Goal: Download file/media

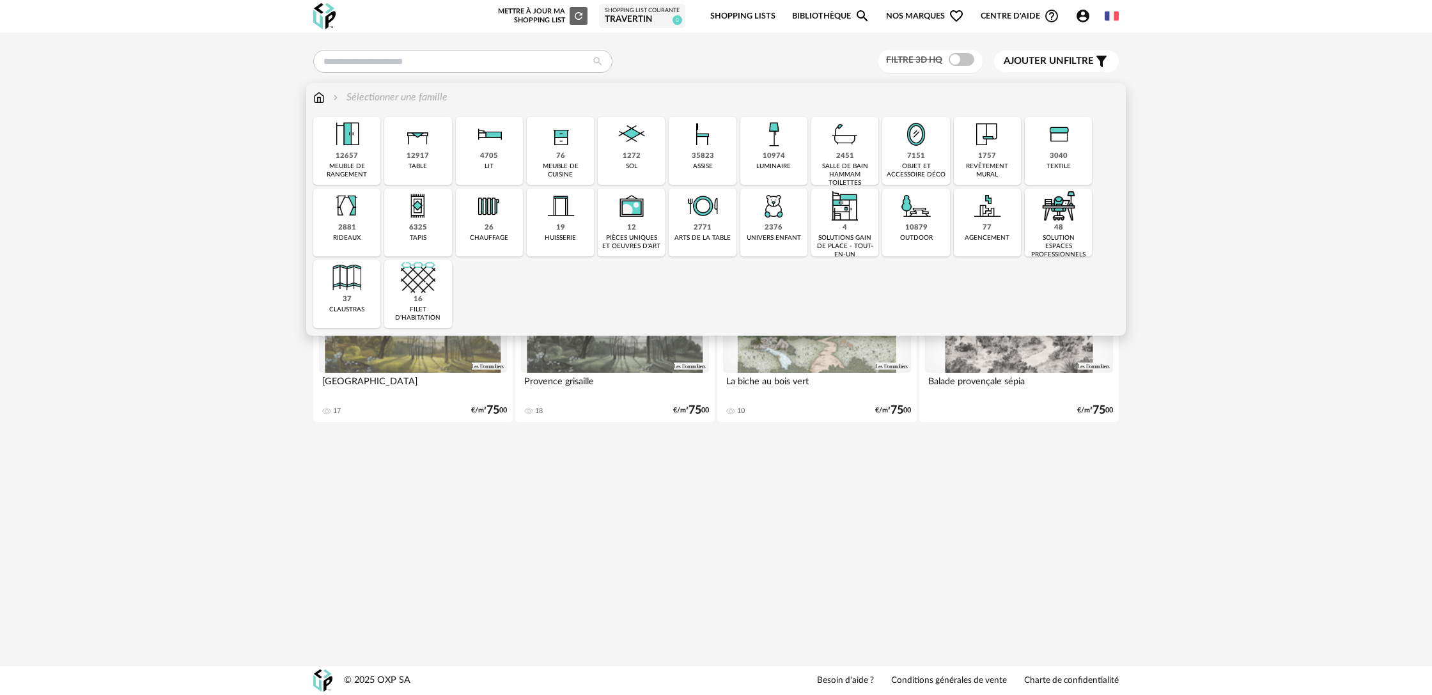
click at [643, 159] on div "1272 sol" at bounding box center [631, 151] width 67 height 68
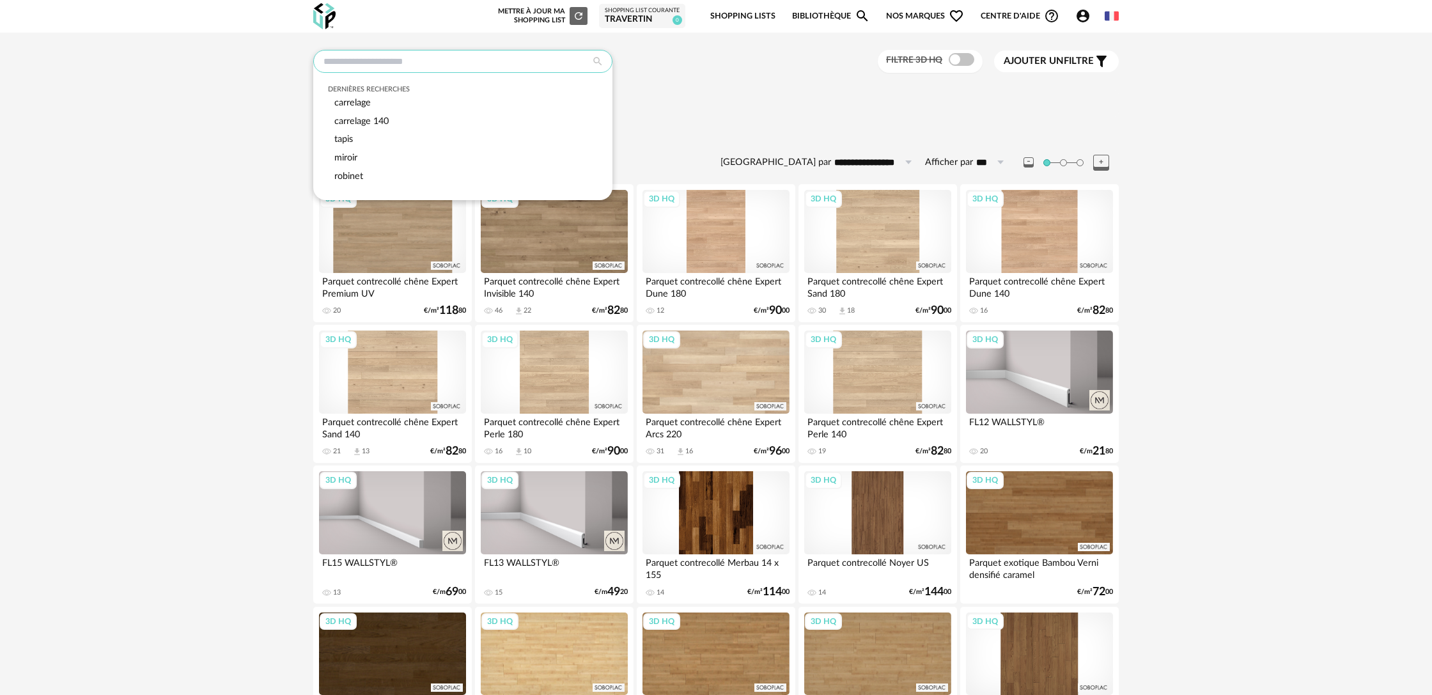
click at [450, 59] on input "text" at bounding box center [462, 61] width 299 height 23
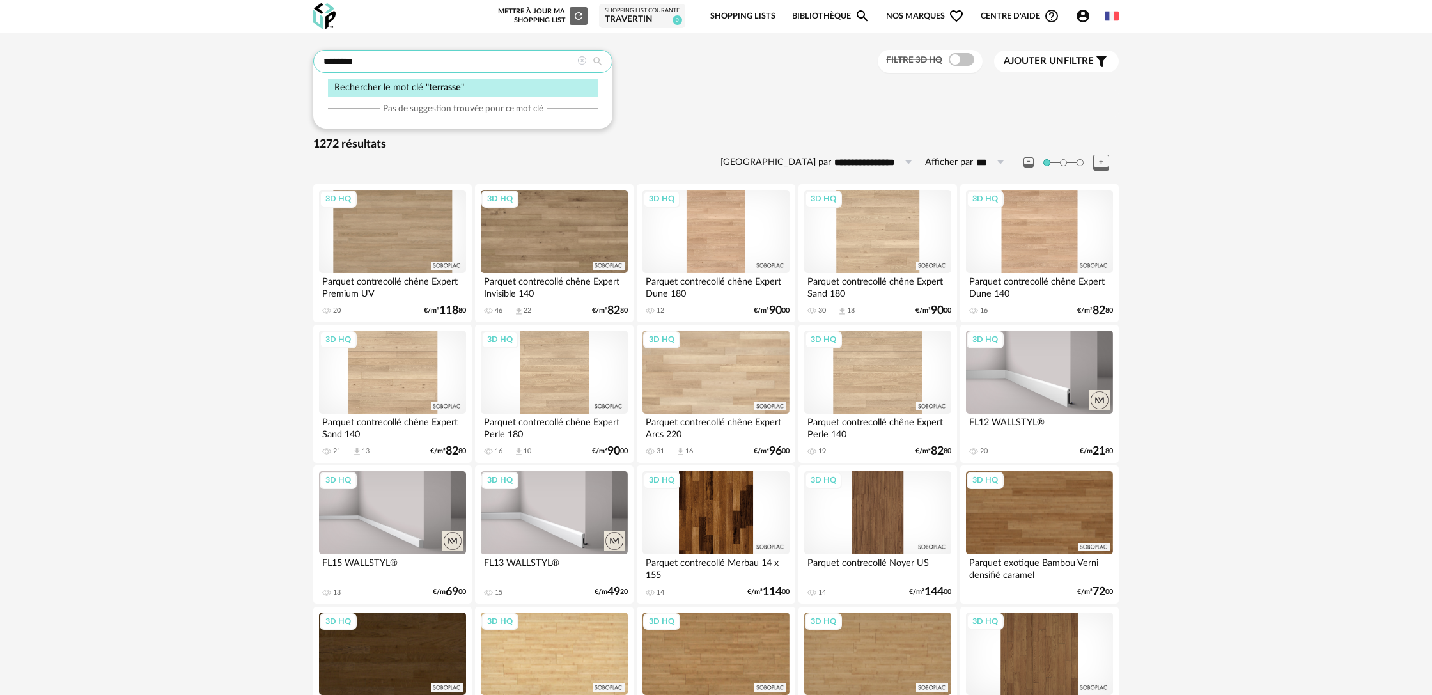
type input "********"
type input "**********"
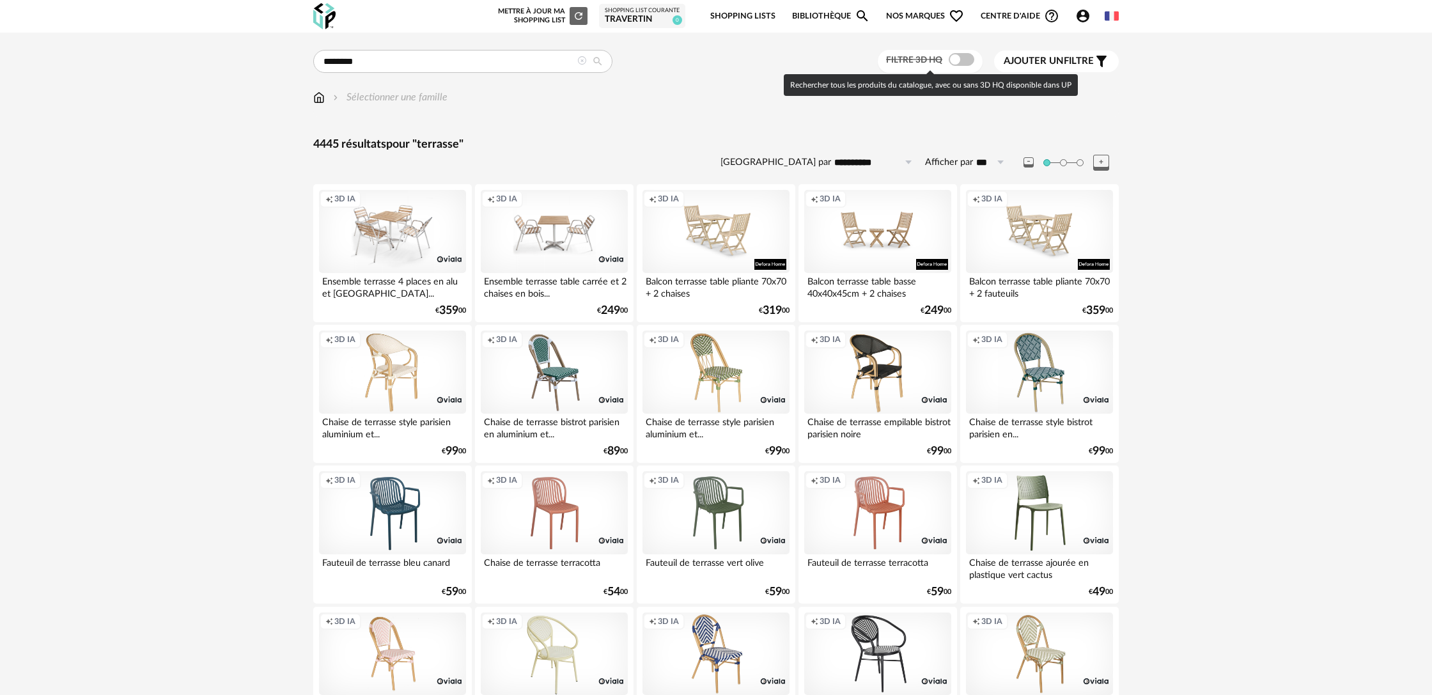
click at [957, 61] on span at bounding box center [961, 59] width 26 height 13
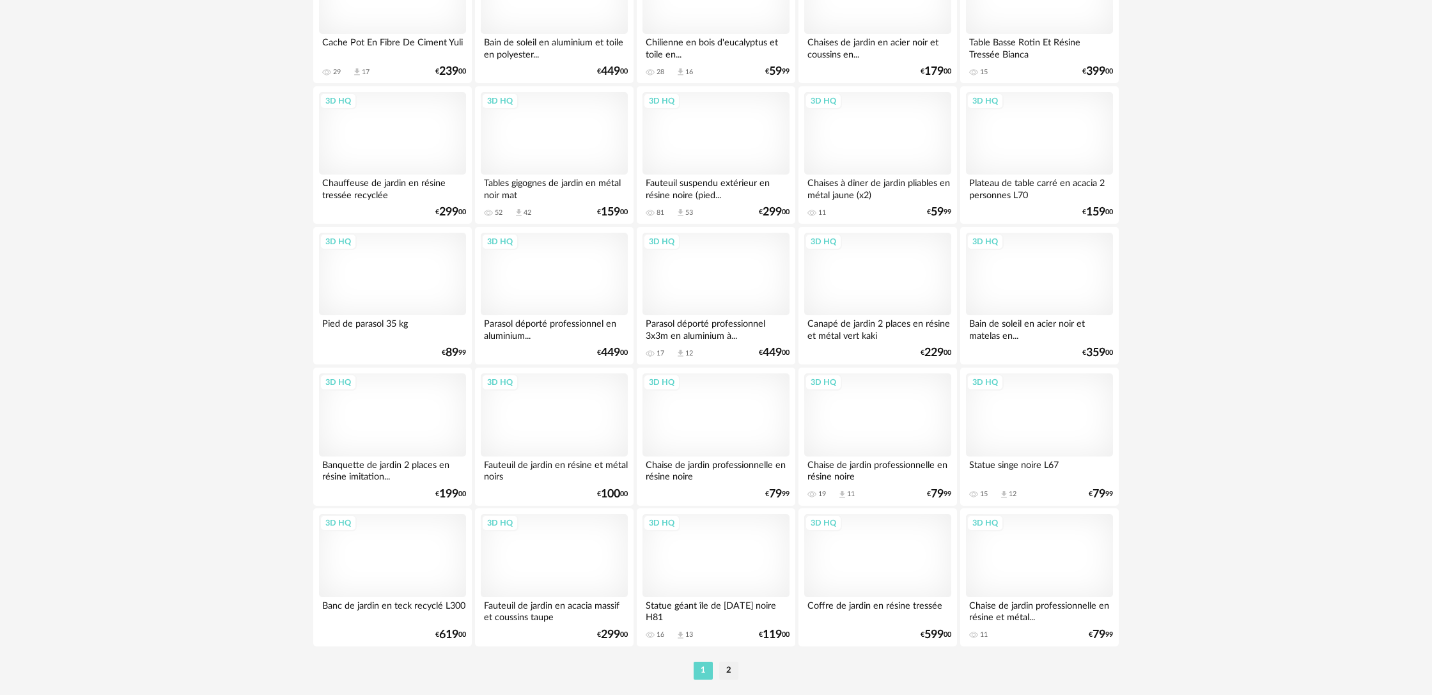
scroll to position [2396, 0]
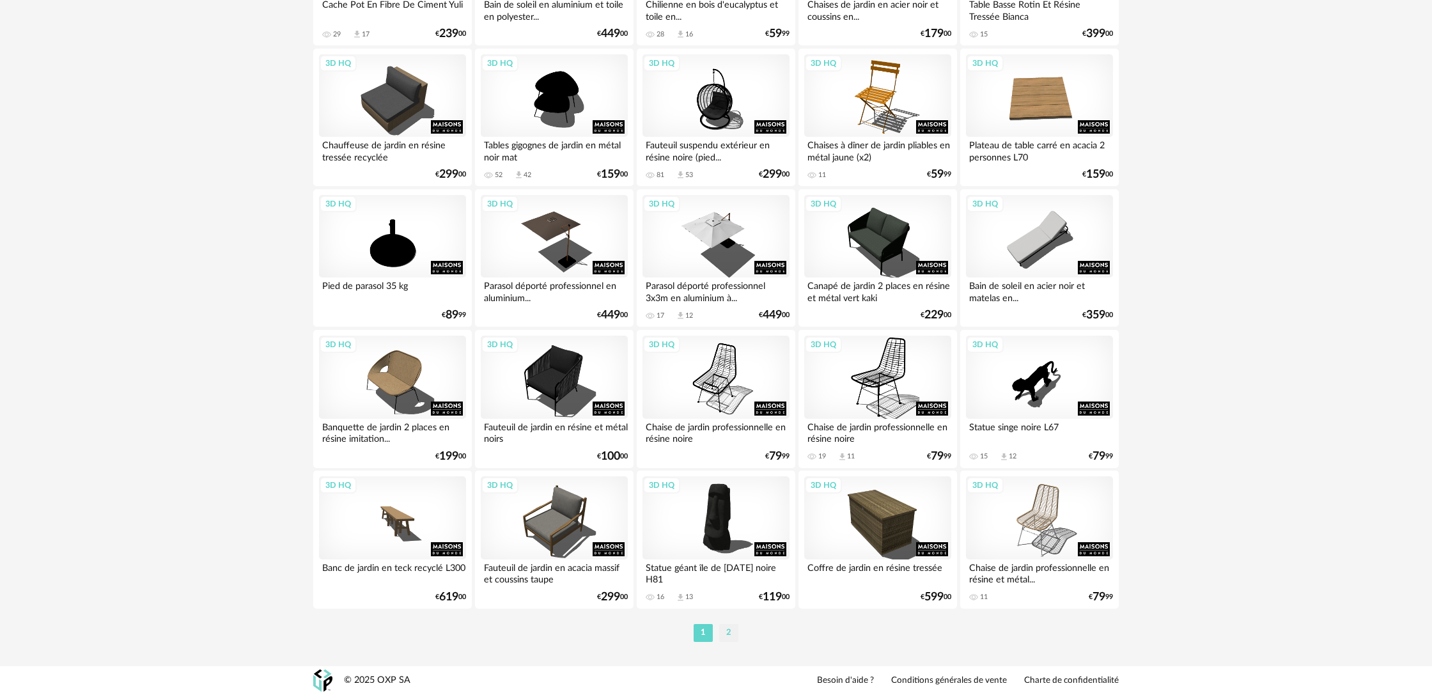
click at [732, 637] on li "2" at bounding box center [728, 633] width 19 height 18
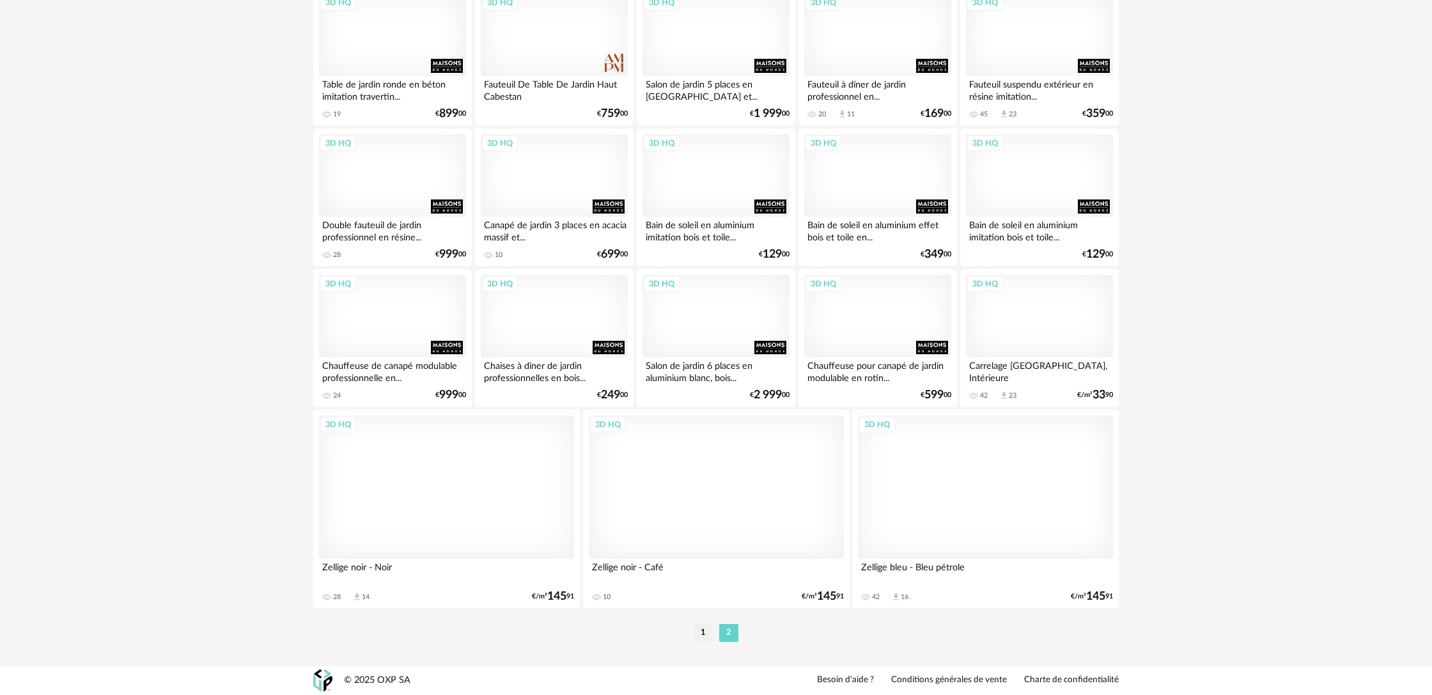
scroll to position [2174, 0]
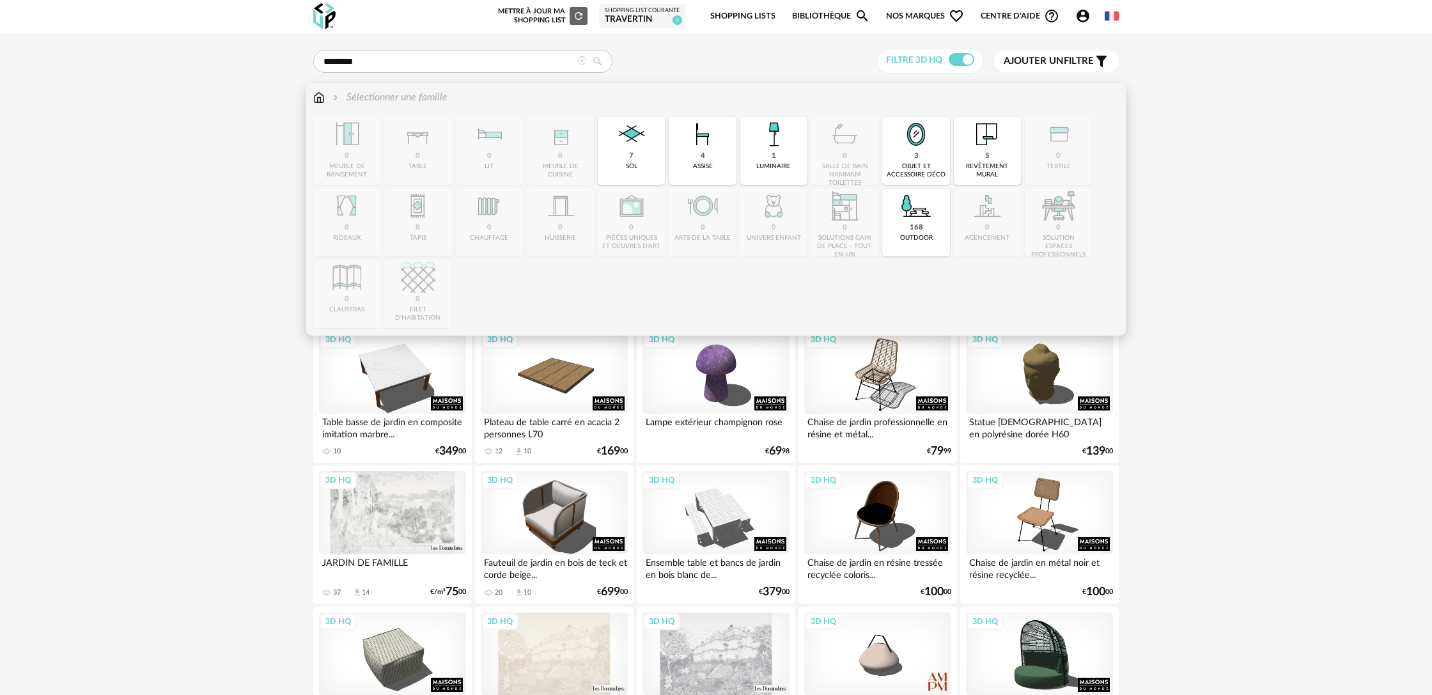
click at [316, 100] on img at bounding box center [319, 97] width 12 height 15
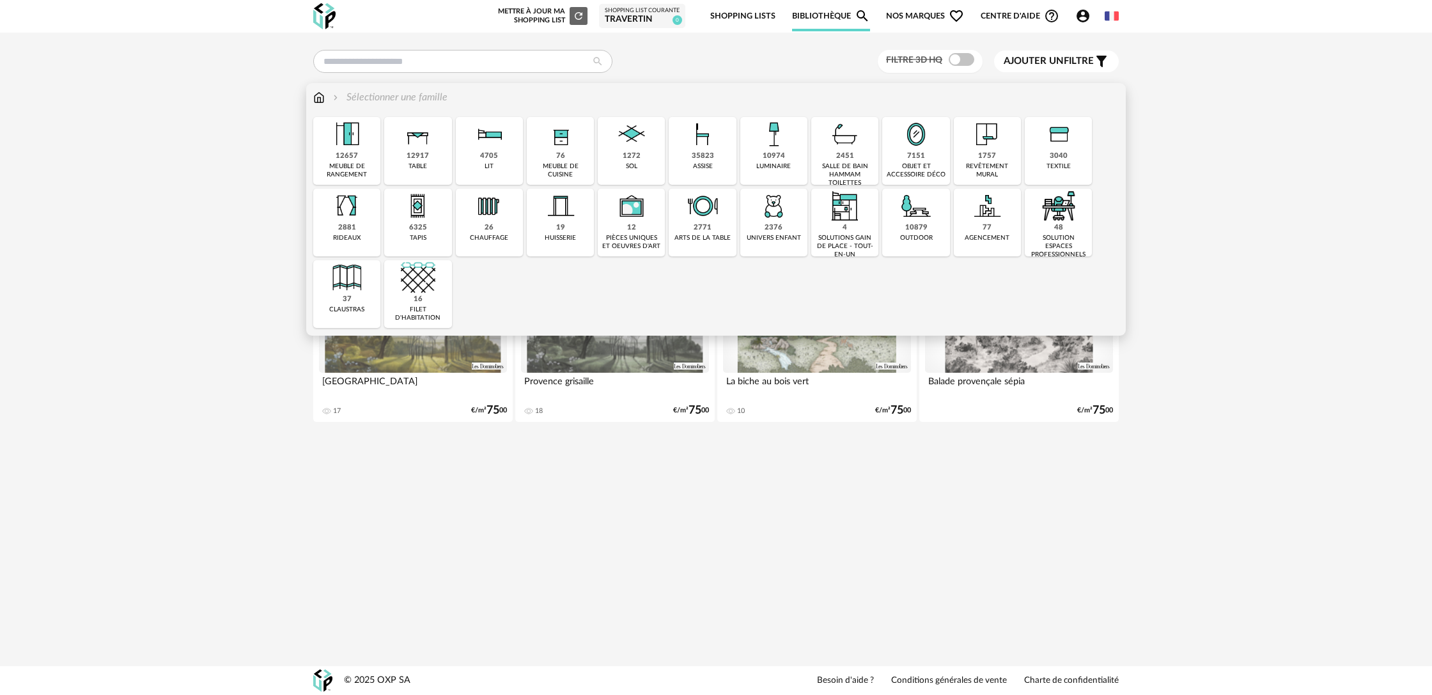
click at [623, 162] on div "1272 sol" at bounding box center [631, 151] width 67 height 68
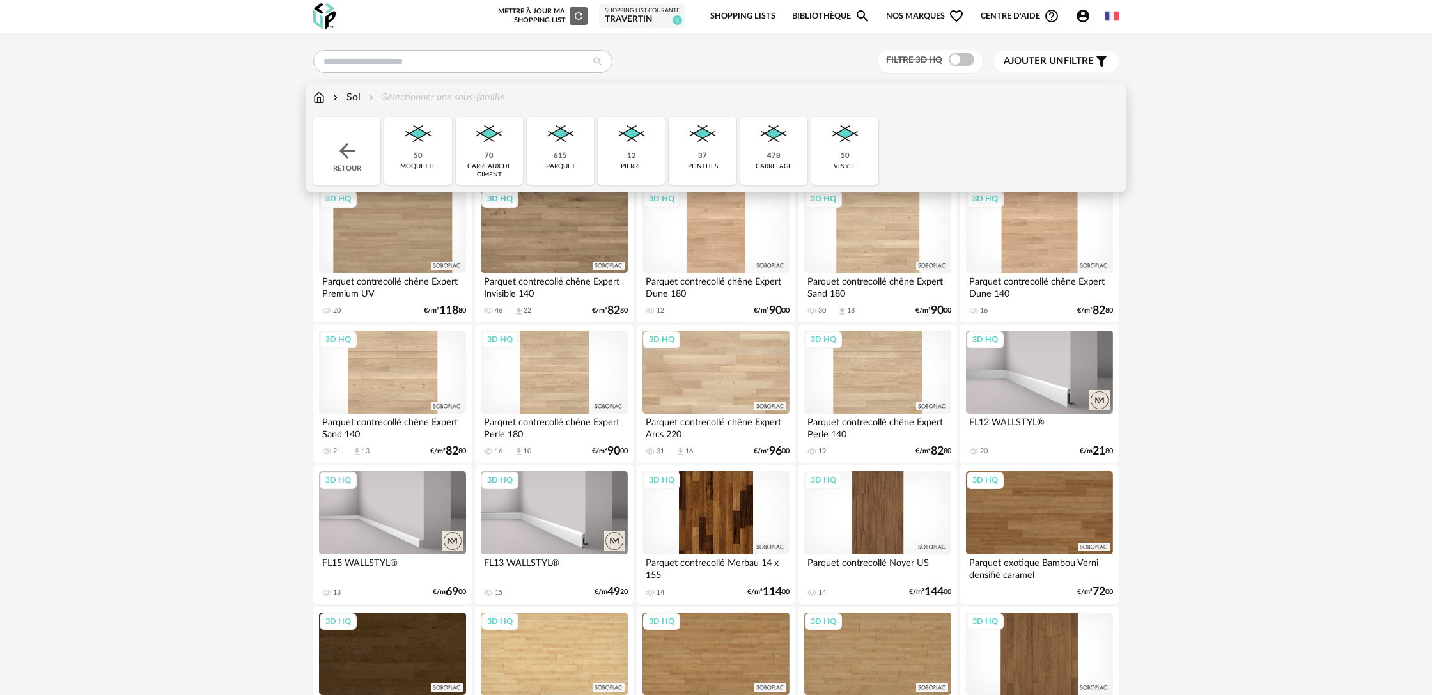
click at [557, 153] on div "615" at bounding box center [559, 156] width 13 height 10
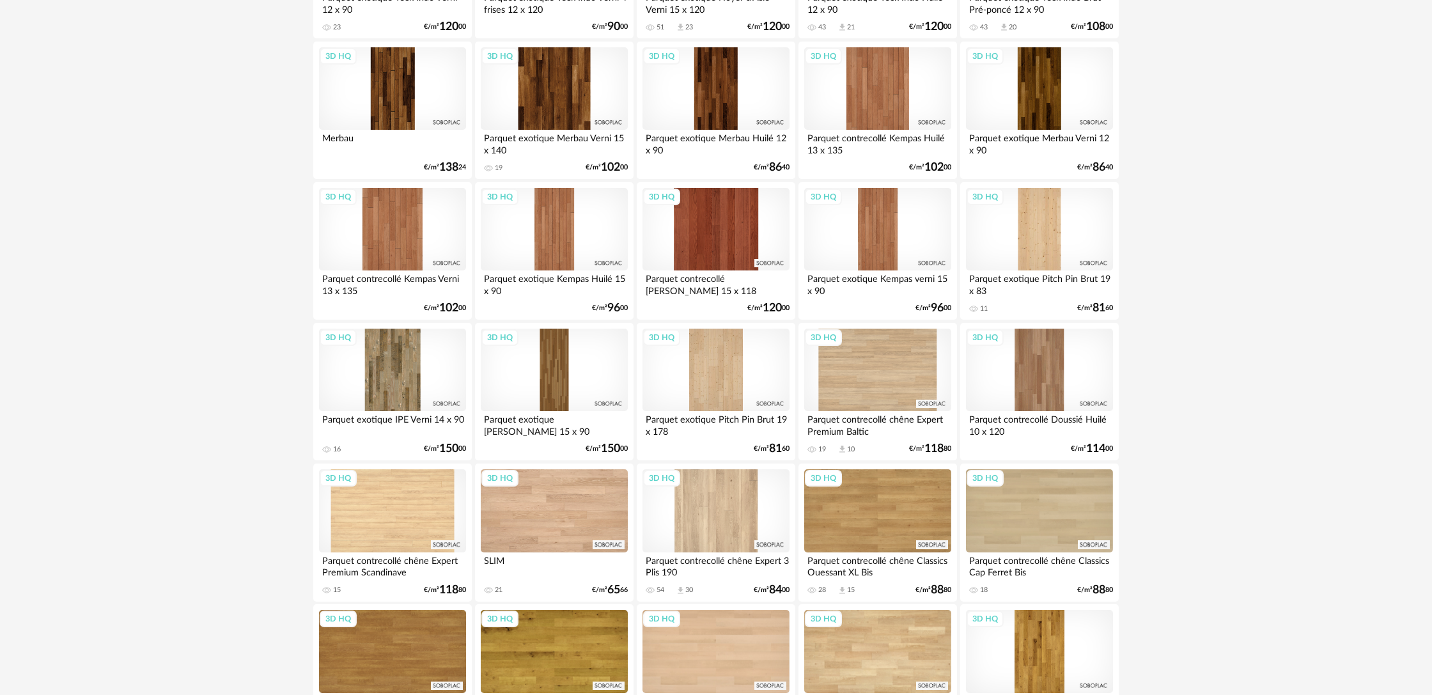
scroll to position [2396, 0]
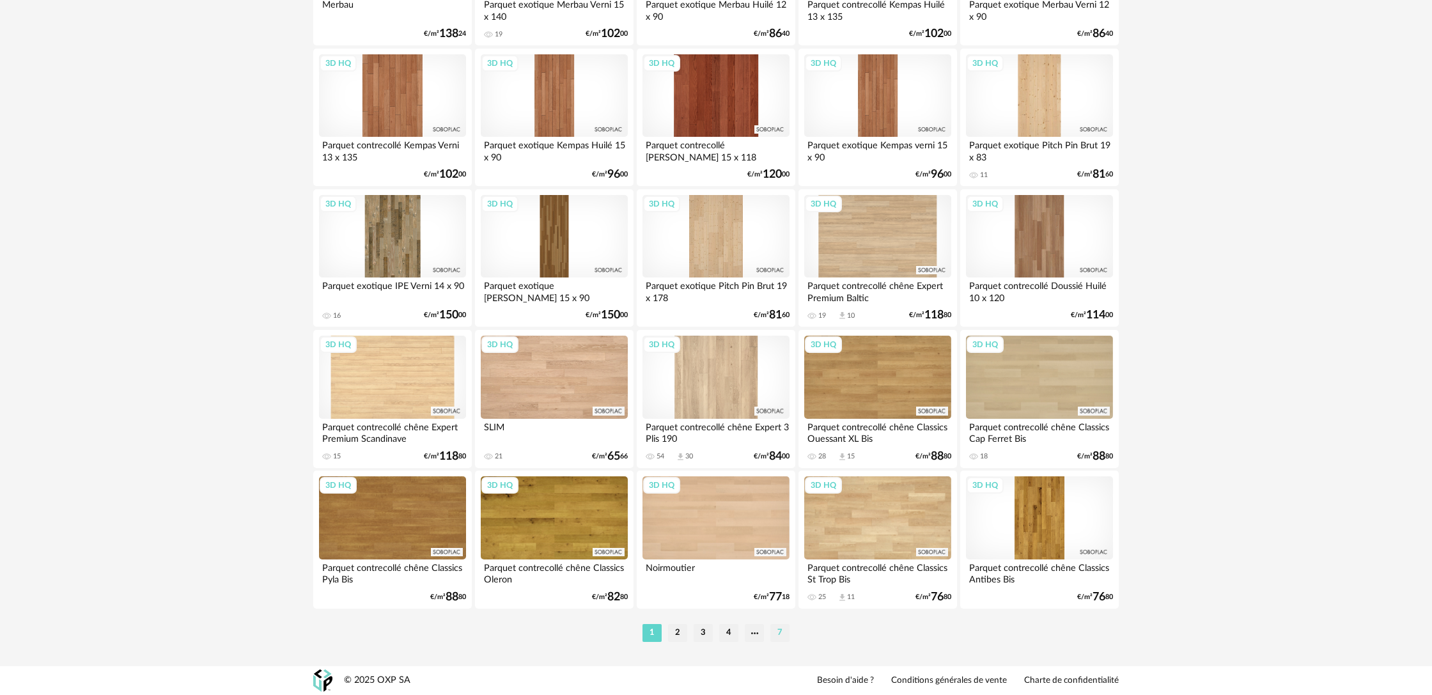
click at [775, 634] on li "7" at bounding box center [779, 633] width 19 height 18
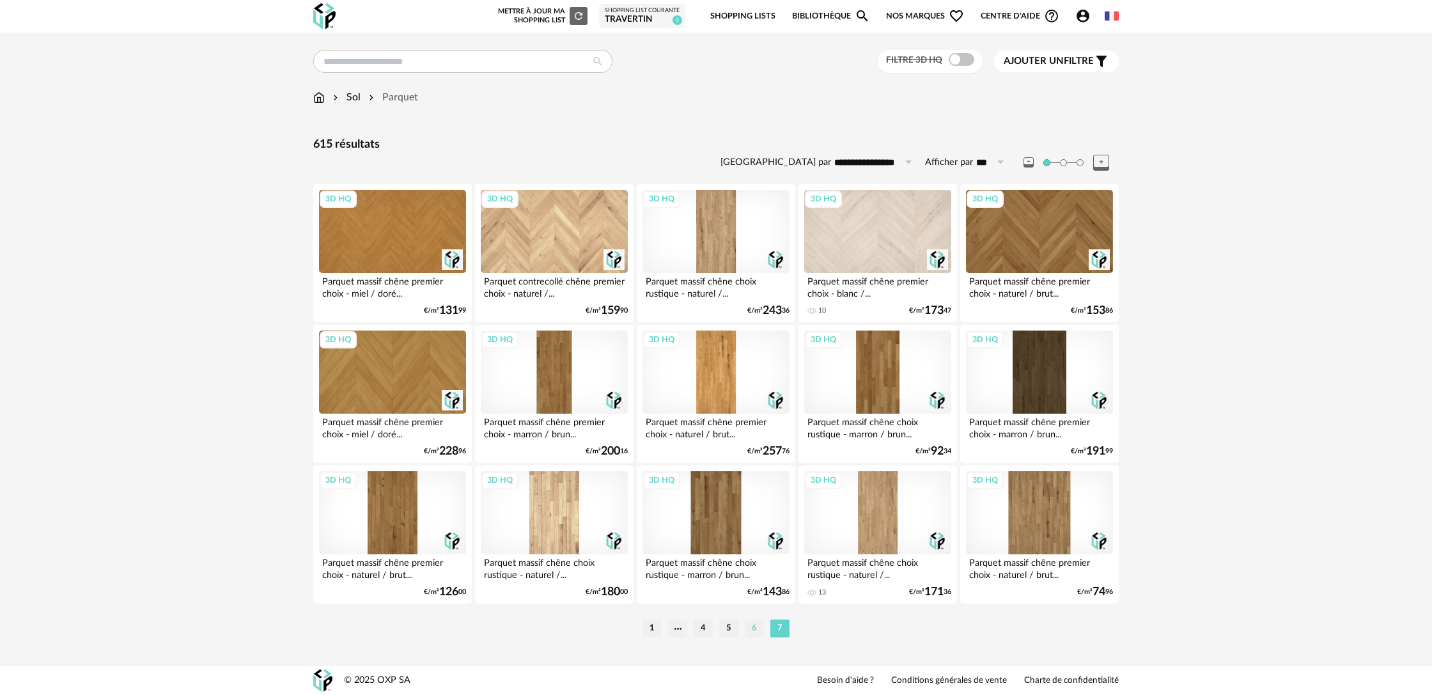
click at [755, 632] on li "6" at bounding box center [754, 628] width 19 height 18
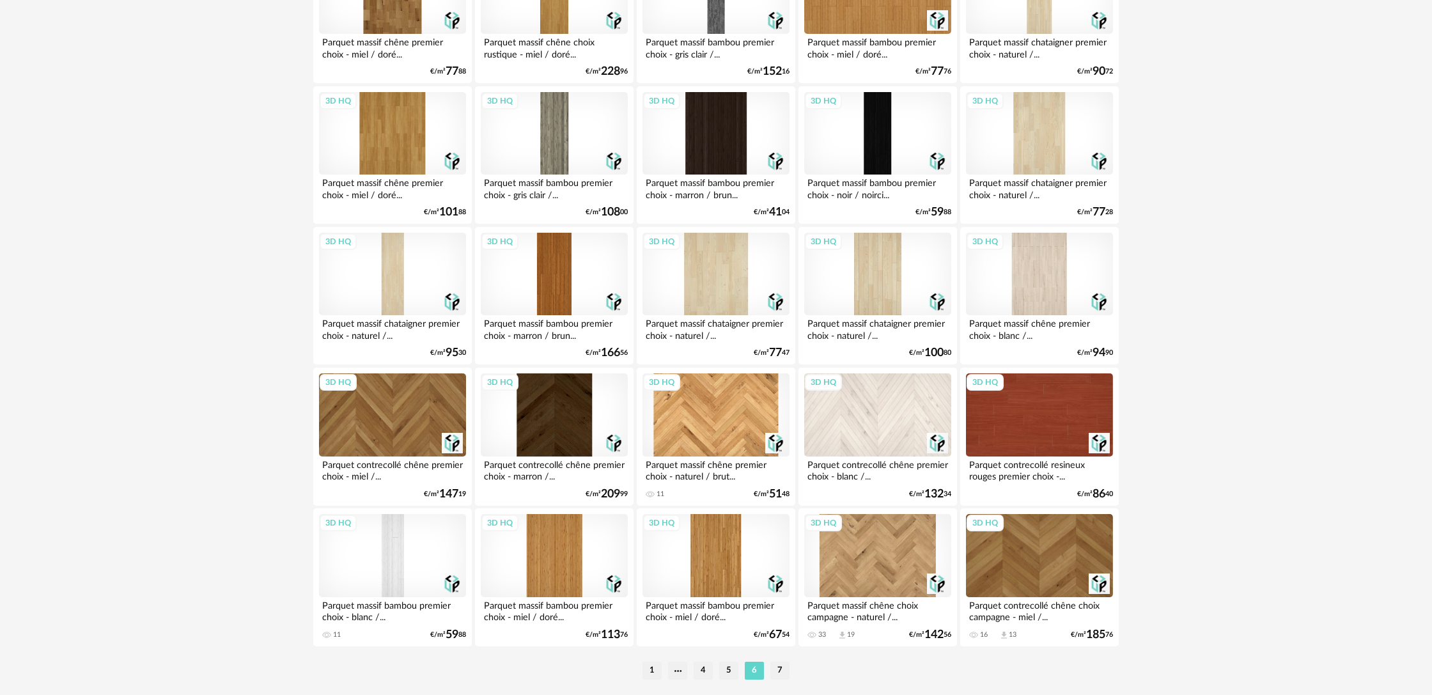
scroll to position [2396, 0]
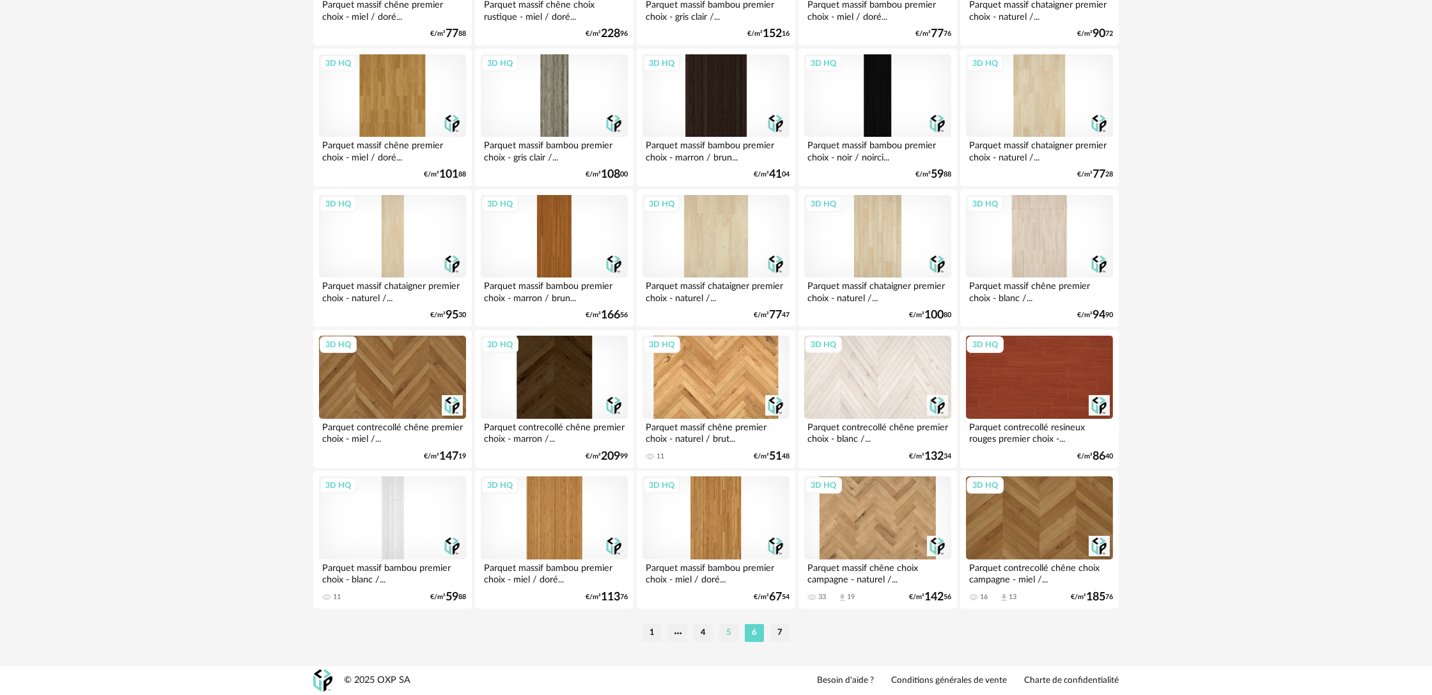
click at [730, 630] on li "5" at bounding box center [728, 633] width 19 height 18
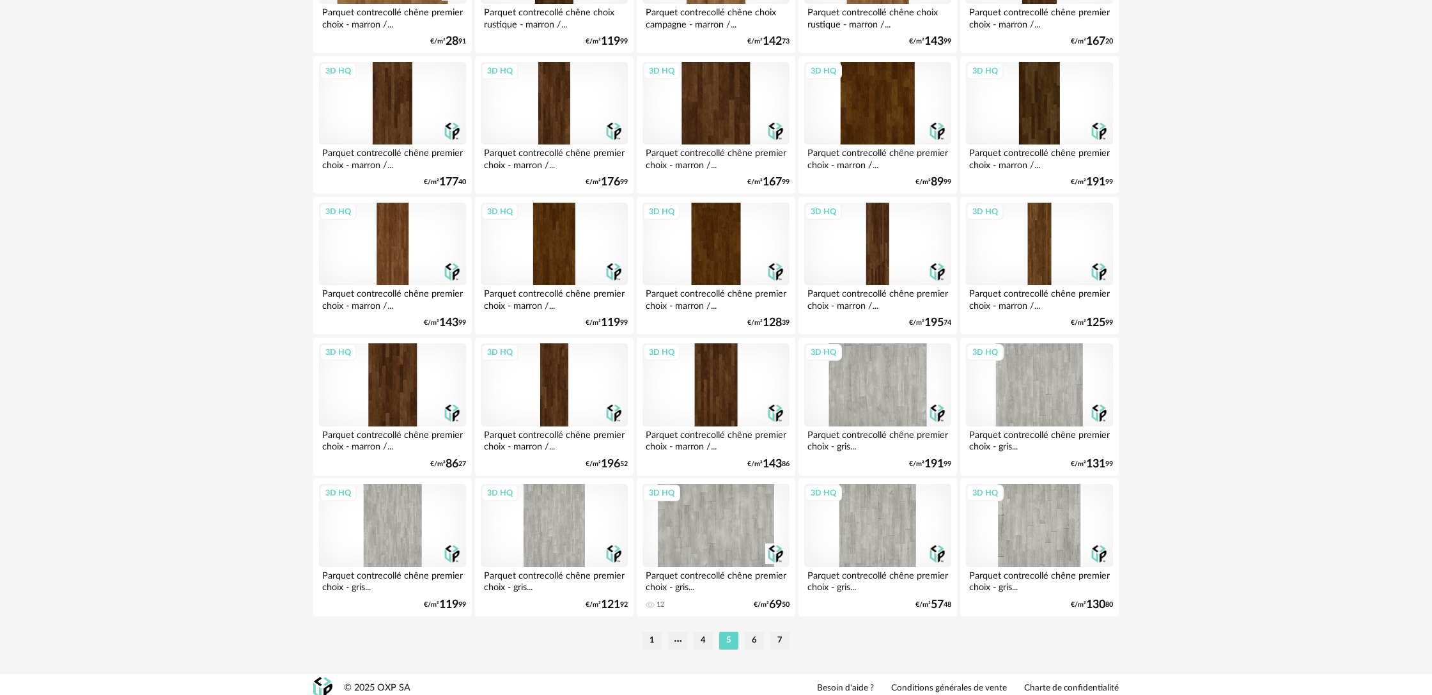
scroll to position [2396, 0]
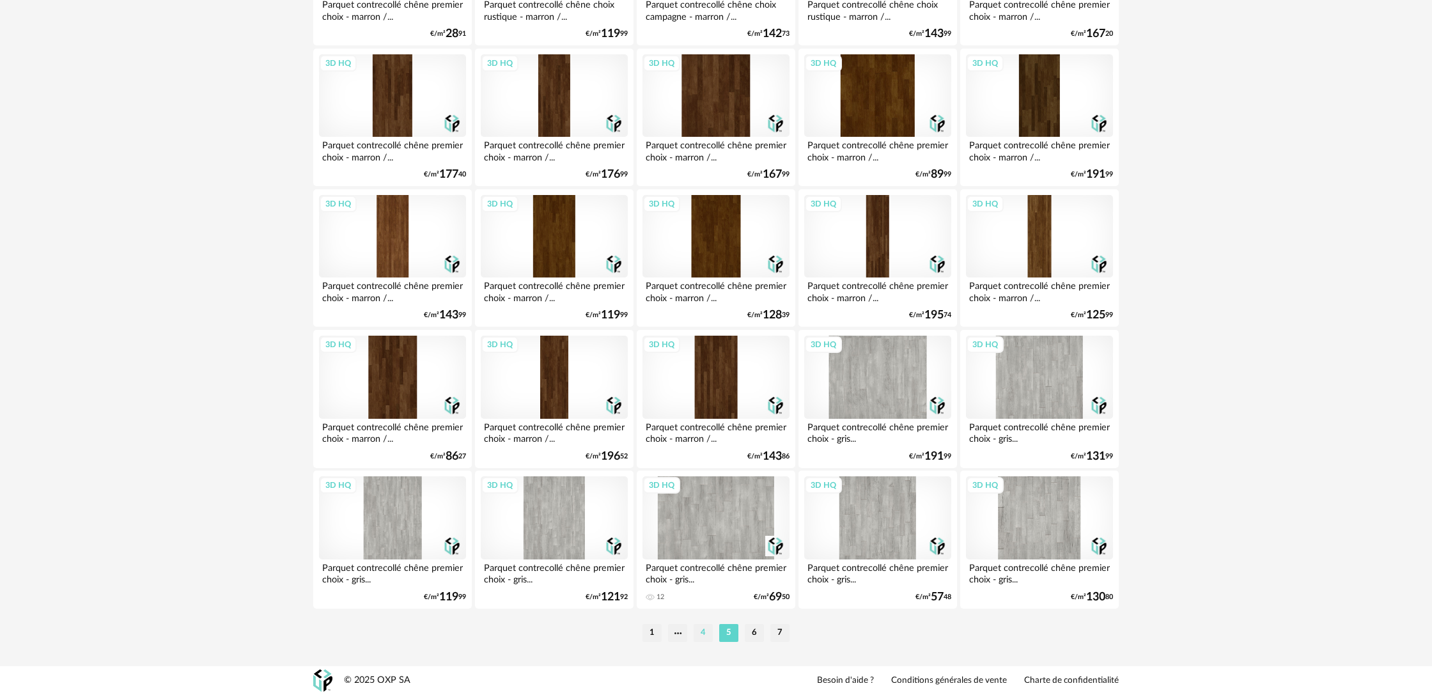
click at [709, 634] on li "4" at bounding box center [702, 633] width 19 height 18
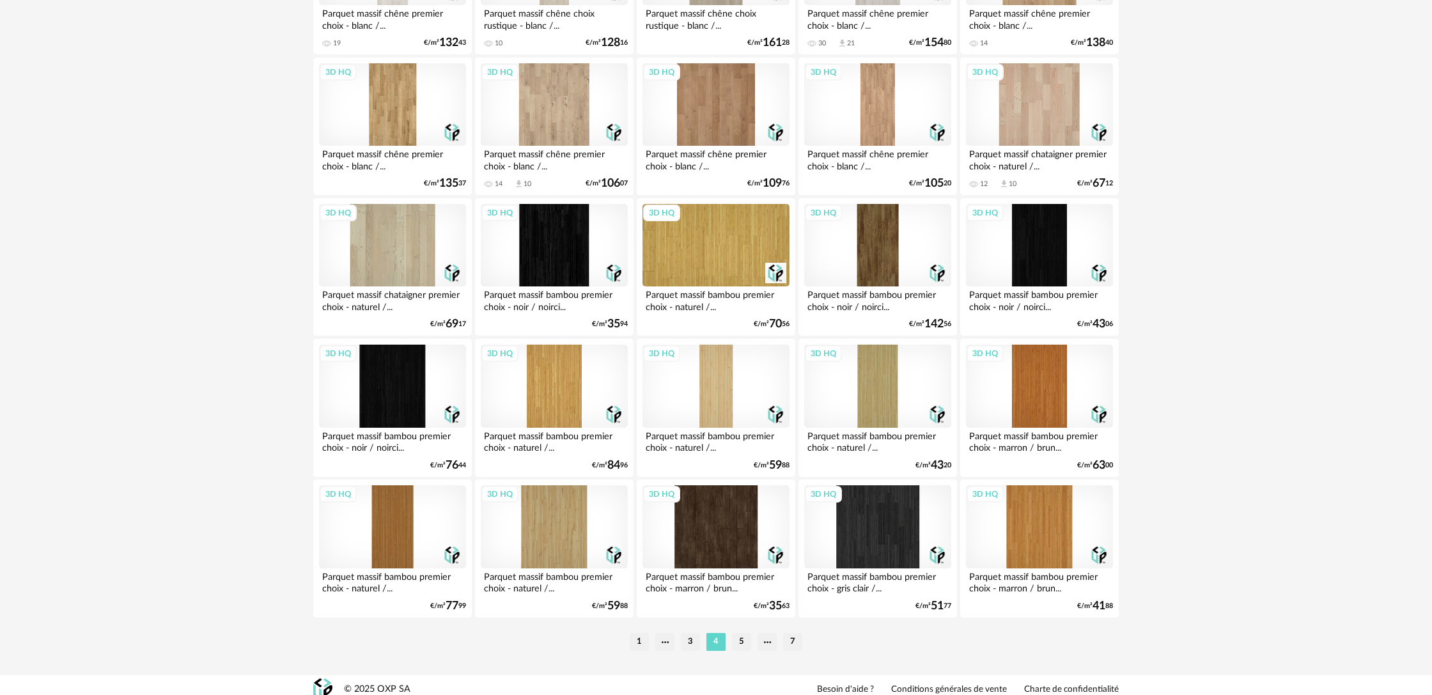
scroll to position [2396, 0]
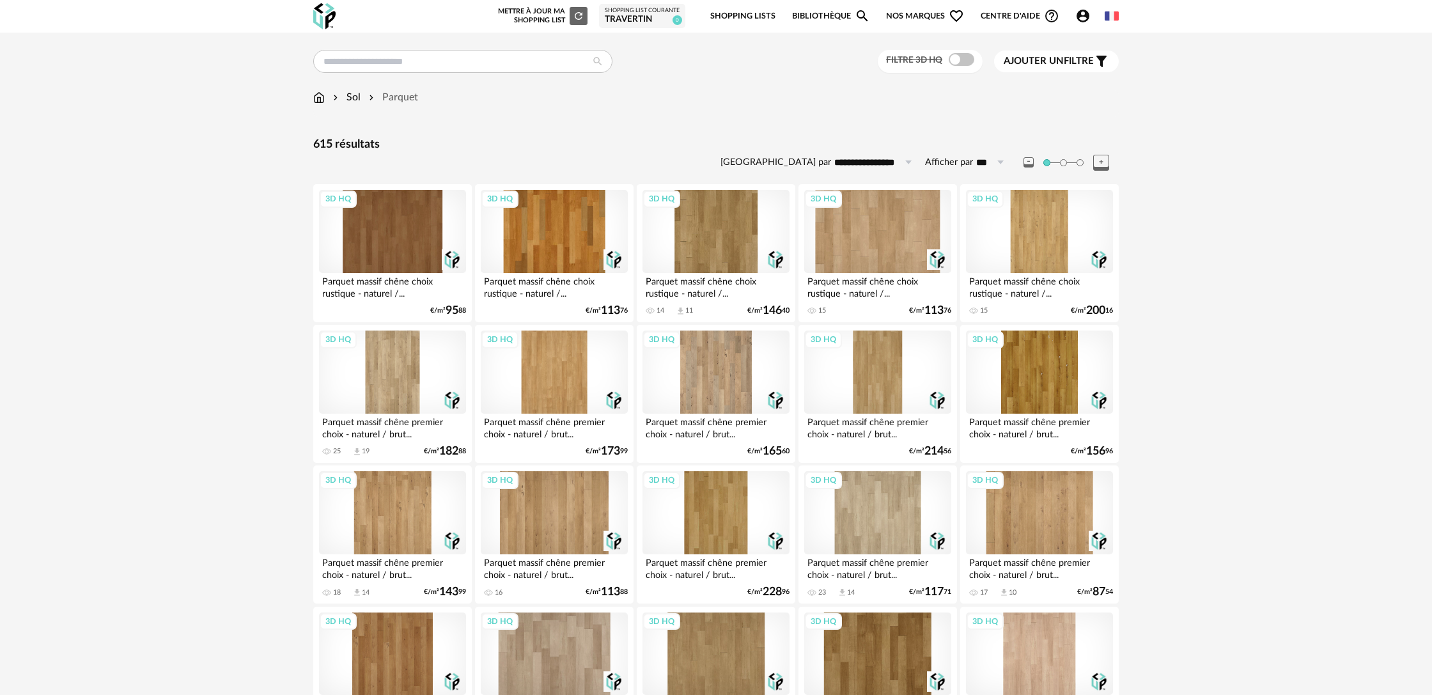
click at [323, 97] on img at bounding box center [319, 97] width 12 height 15
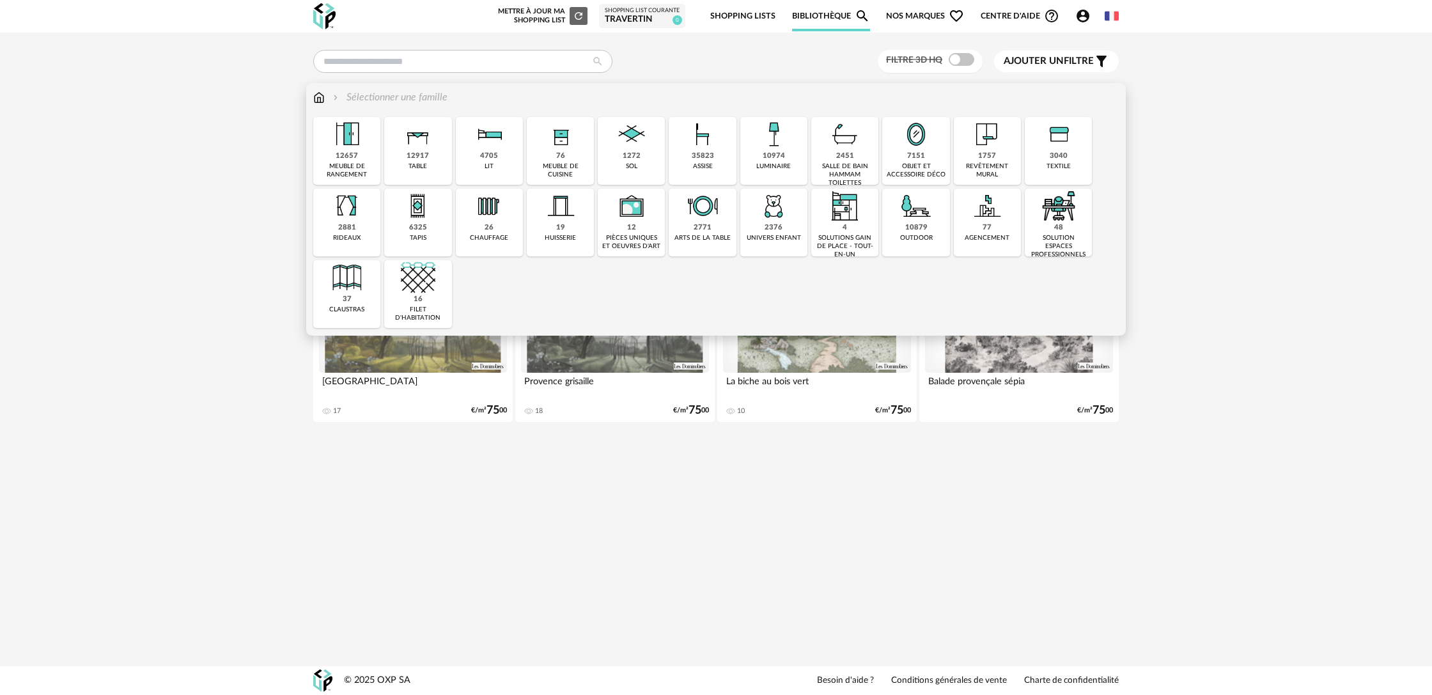
click at [346, 296] on div "37" at bounding box center [347, 300] width 9 height 10
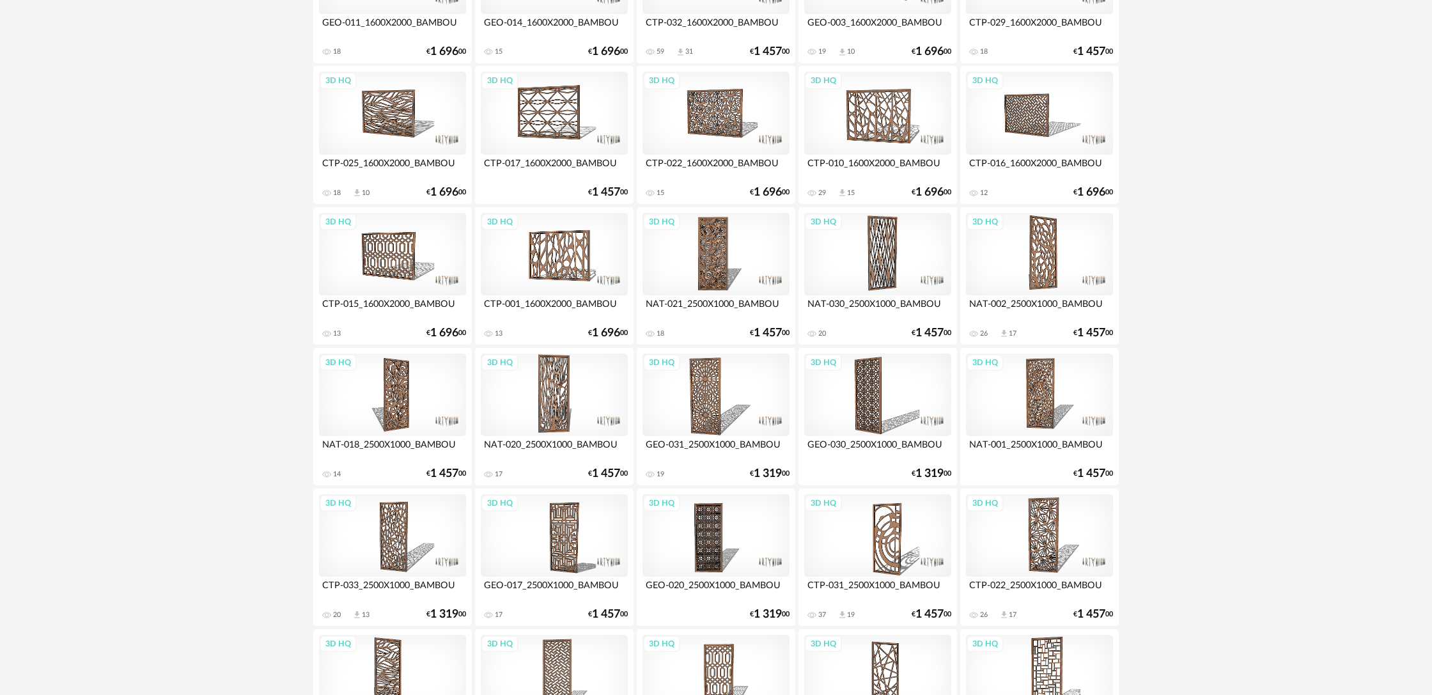
scroll to position [391, 0]
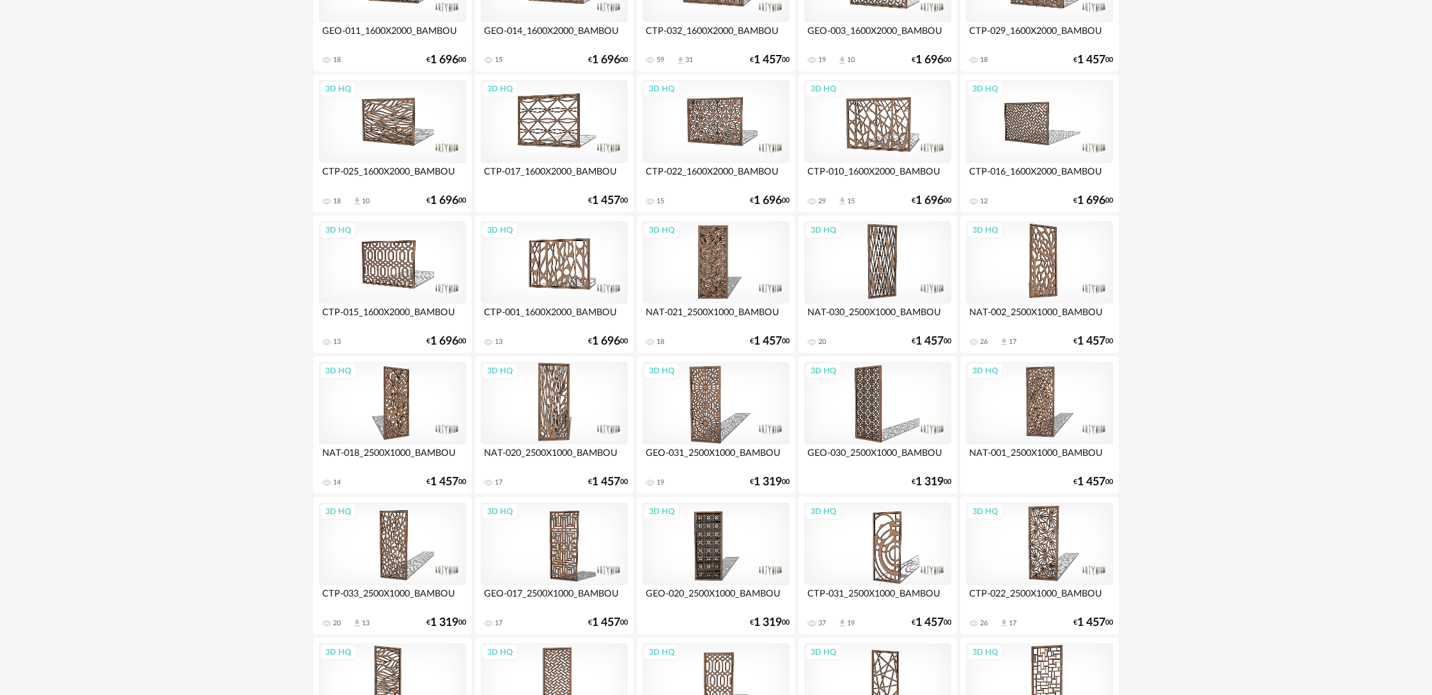
click at [1053, 413] on div "3D HQ" at bounding box center [1039, 403] width 147 height 83
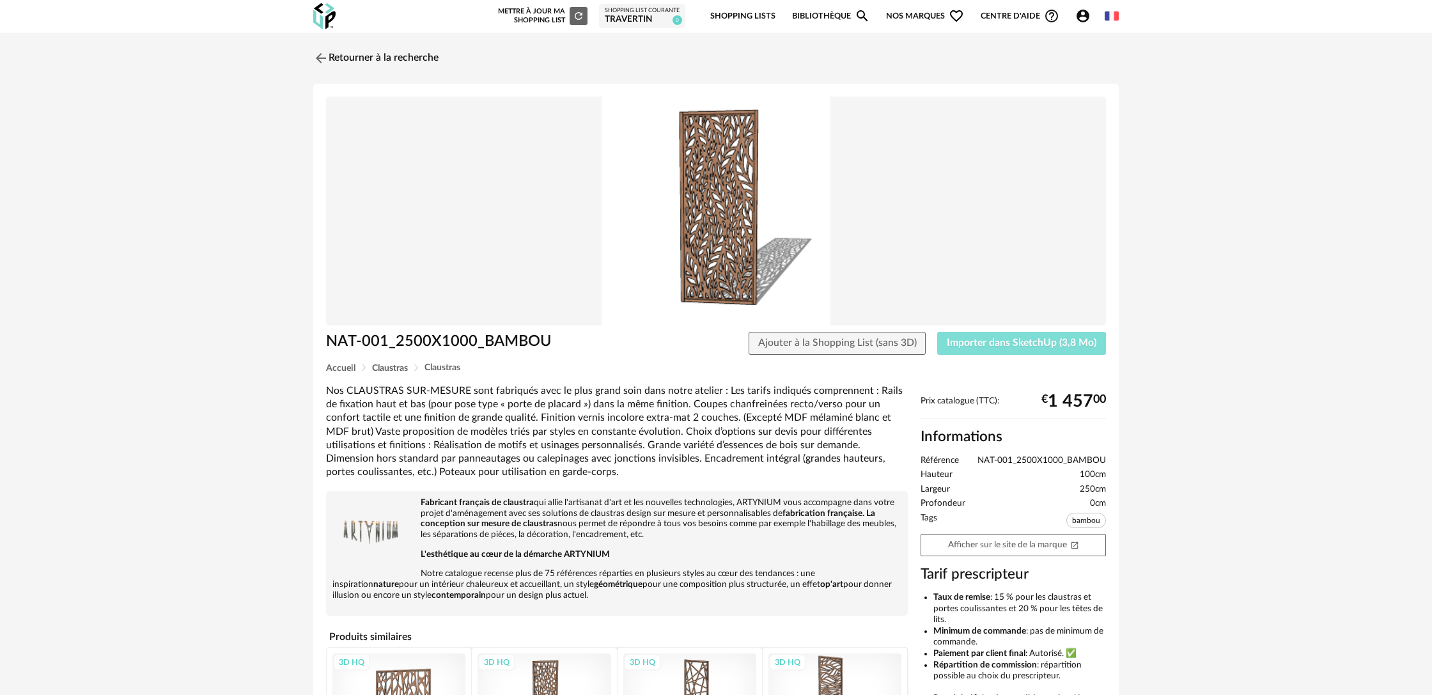
click at [996, 344] on span "Importer dans SketchUp (3,8 Mo)" at bounding box center [1021, 342] width 150 height 10
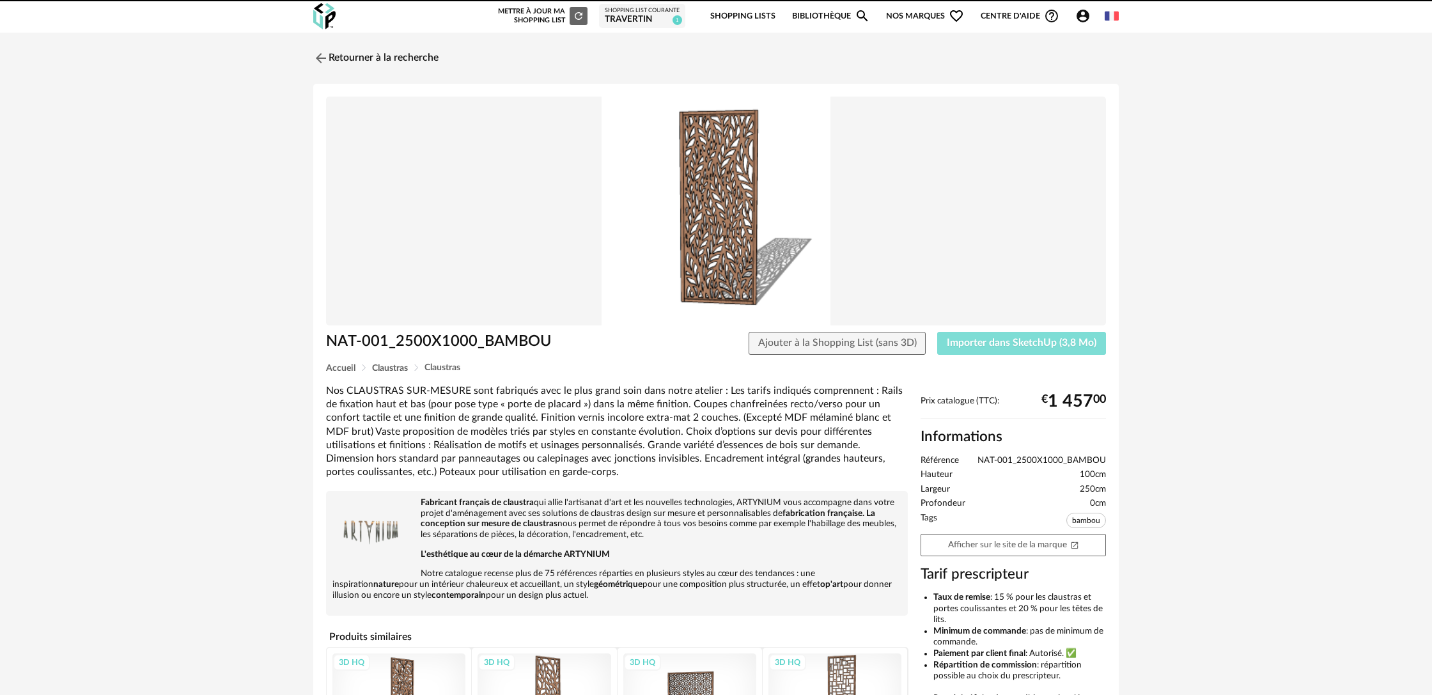
click at [1007, 345] on span "Importer dans SketchUp (3,8 Mo)" at bounding box center [1021, 342] width 150 height 10
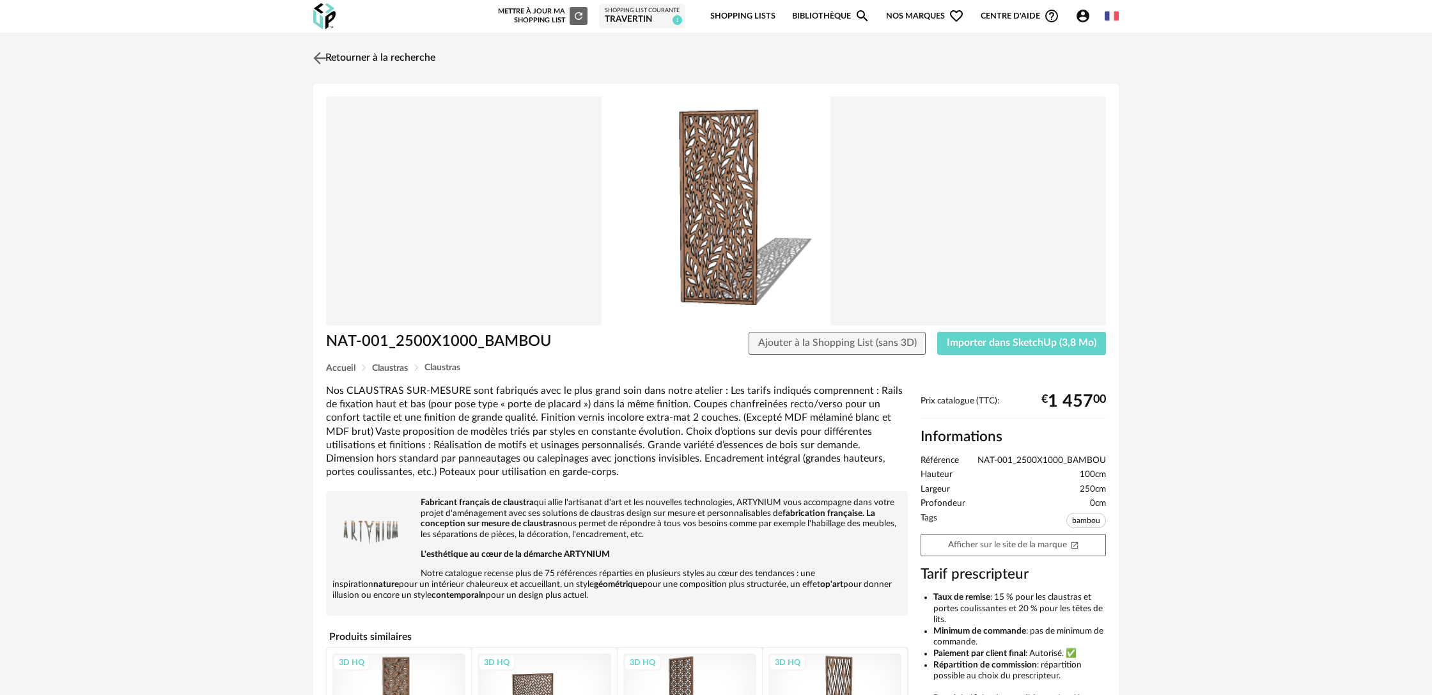
click at [323, 58] on img at bounding box center [320, 58] width 19 height 19
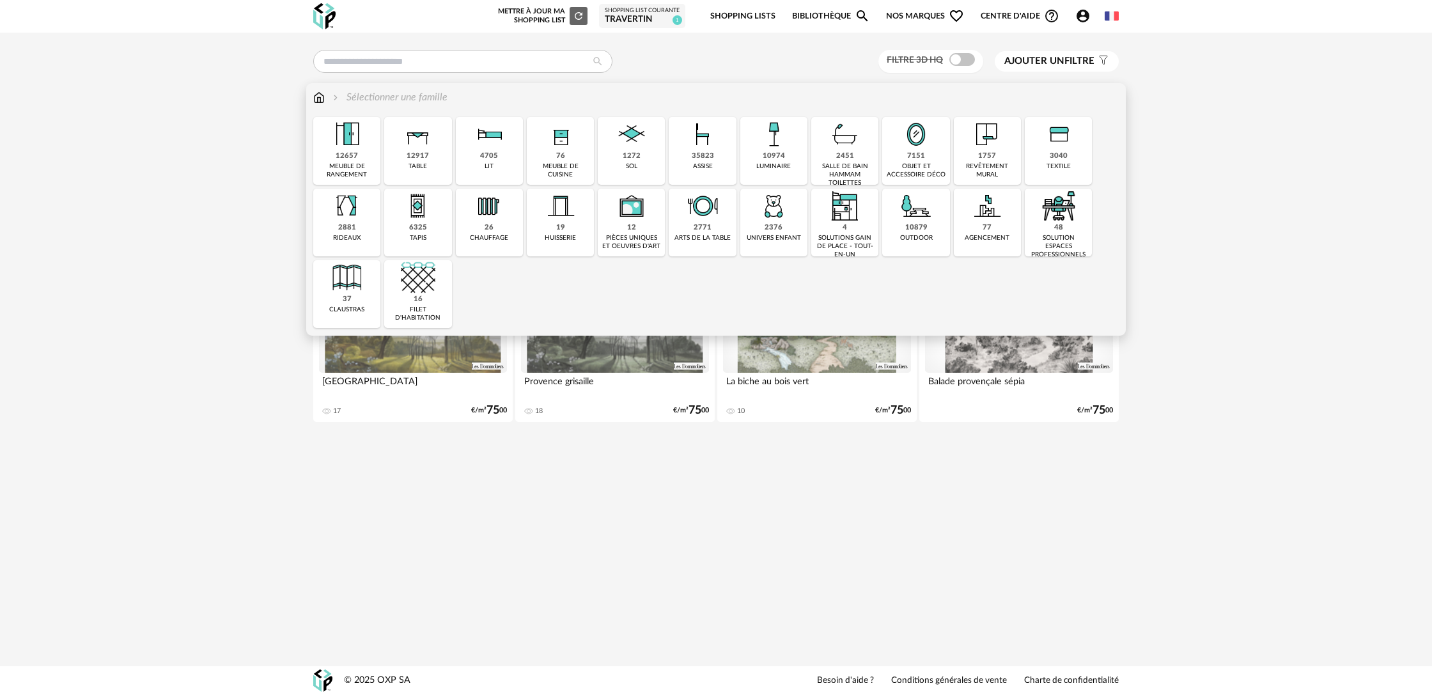
click at [983, 156] on div "1757" at bounding box center [987, 156] width 18 height 10
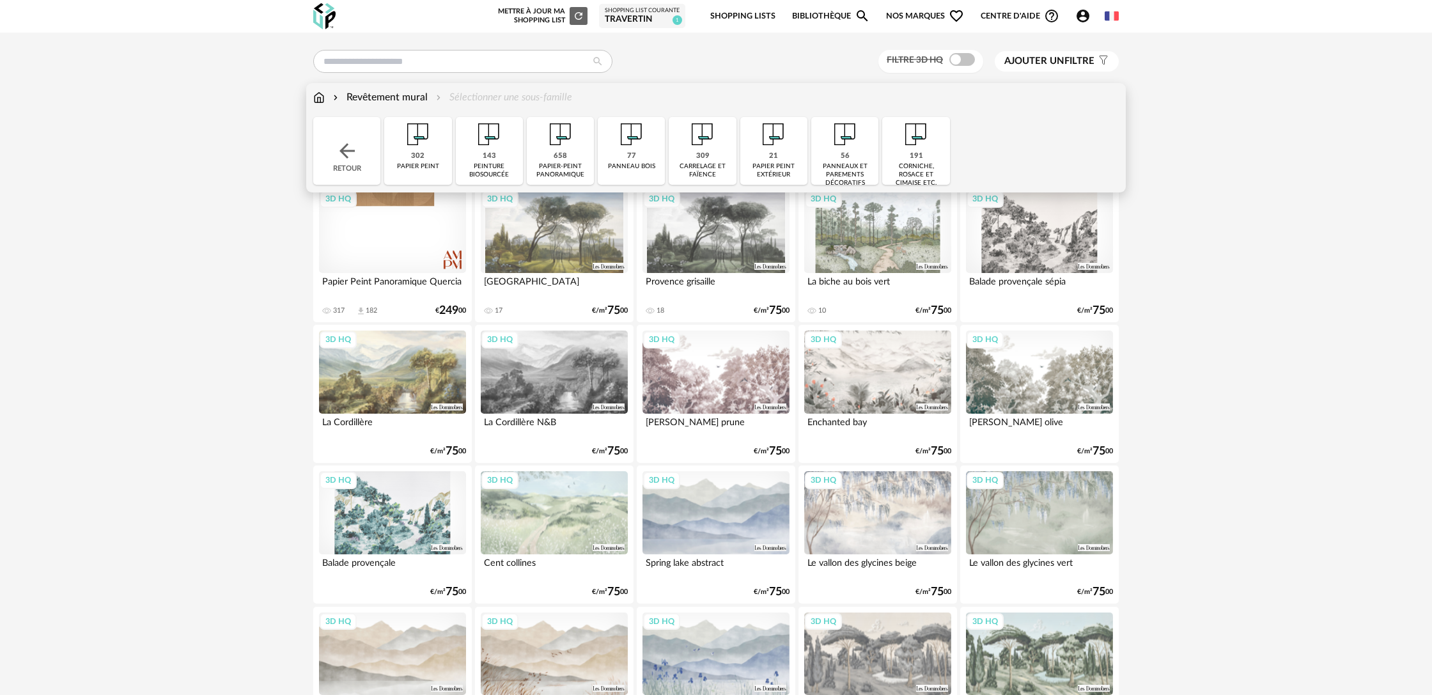
click at [844, 138] on img at bounding box center [845, 134] width 35 height 35
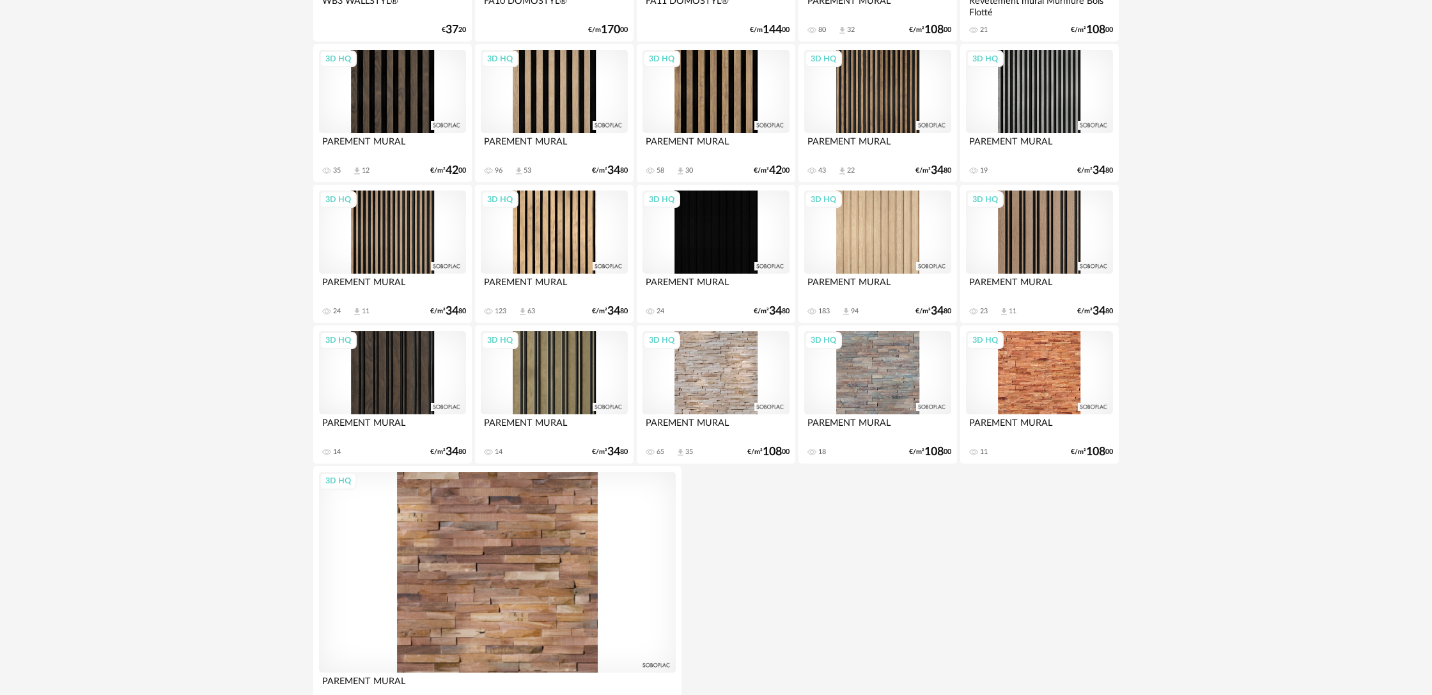
scroll to position [1265, 0]
click at [877, 116] on div "3D HQ" at bounding box center [877, 91] width 147 height 83
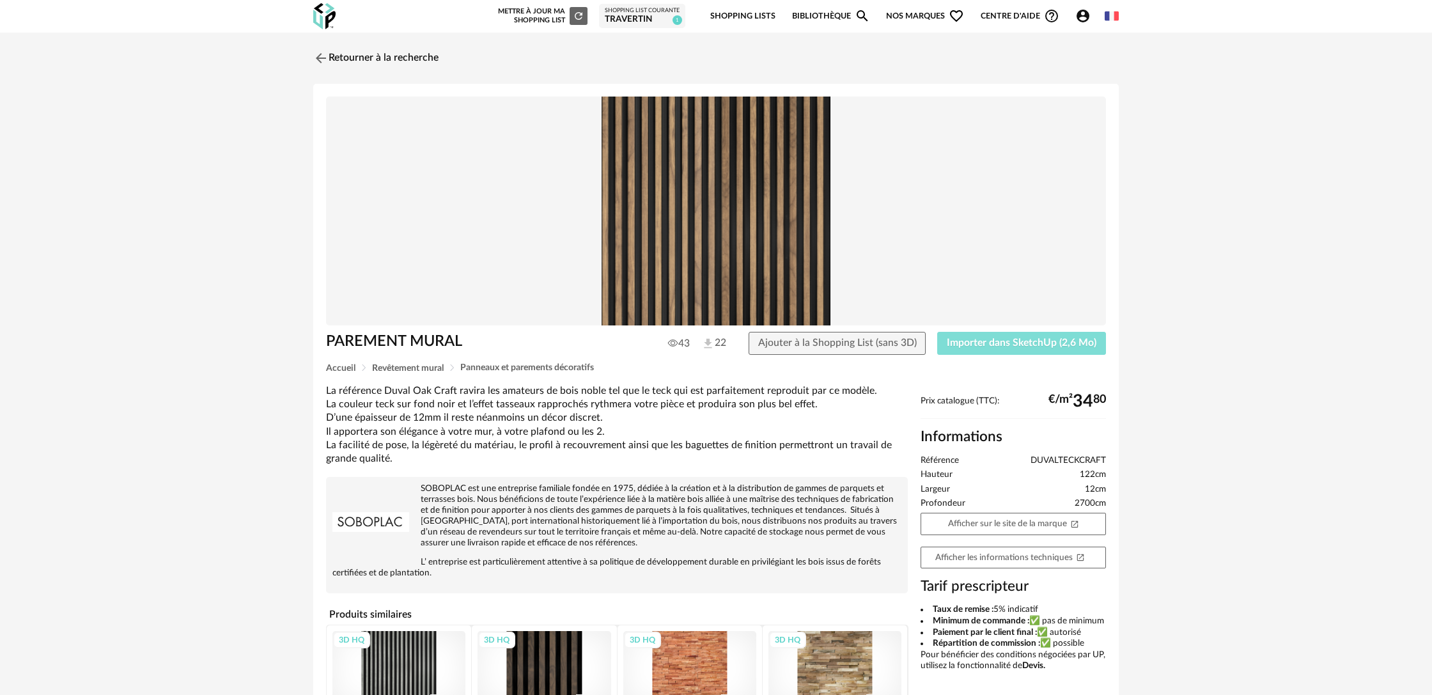
click at [971, 345] on span "Importer dans SketchUp (2,6 Mo)" at bounding box center [1021, 342] width 150 height 10
